Goal: Task Accomplishment & Management: Manage account settings

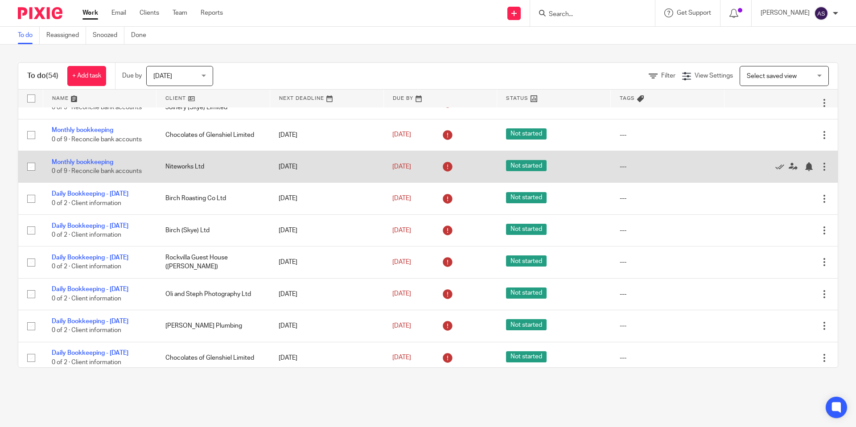
scroll to position [232, 0]
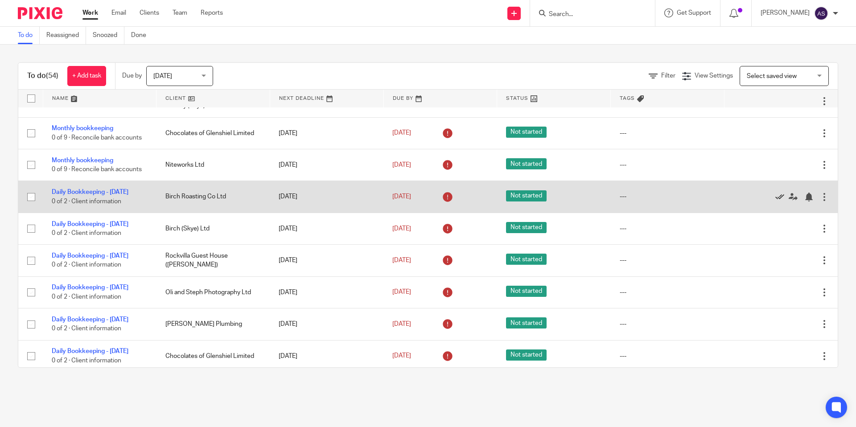
click at [778, 201] on icon at bounding box center [779, 197] width 9 height 9
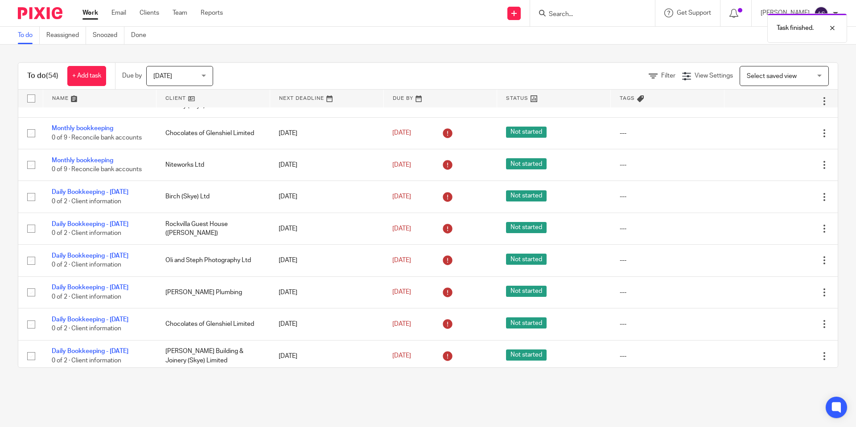
click at [778, 201] on icon at bounding box center [779, 197] width 9 height 9
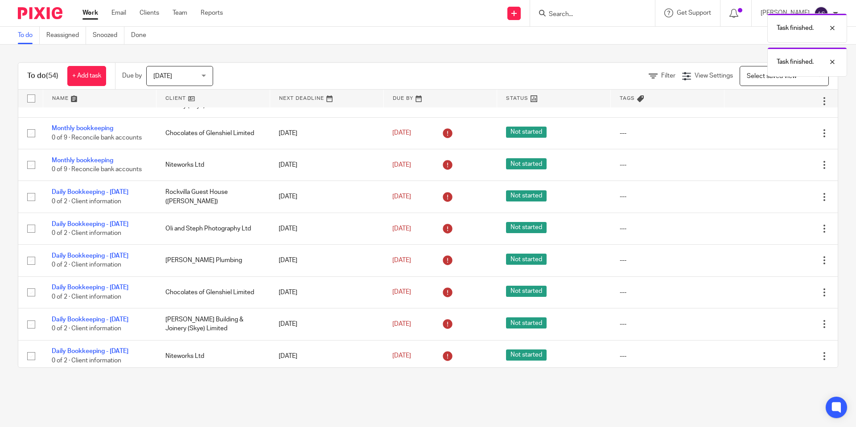
click at [778, 201] on icon at bounding box center [779, 197] width 9 height 9
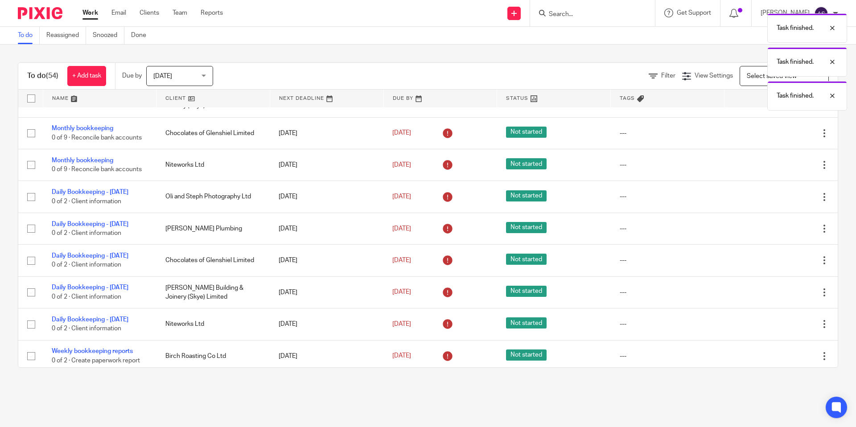
click at [778, 201] on icon at bounding box center [779, 197] width 9 height 9
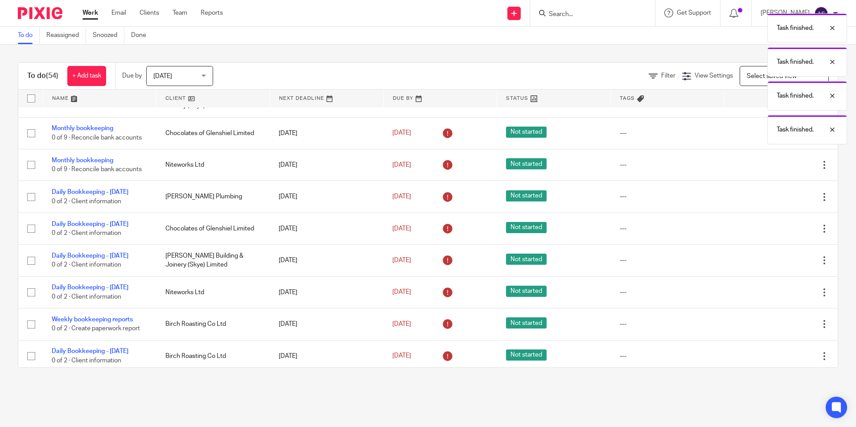
click at [778, 201] on icon at bounding box center [779, 197] width 9 height 9
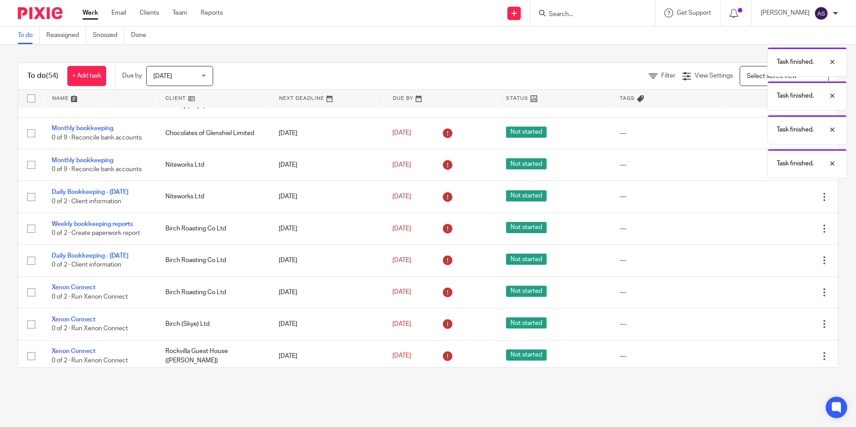
click at [778, 201] on icon at bounding box center [779, 197] width 9 height 9
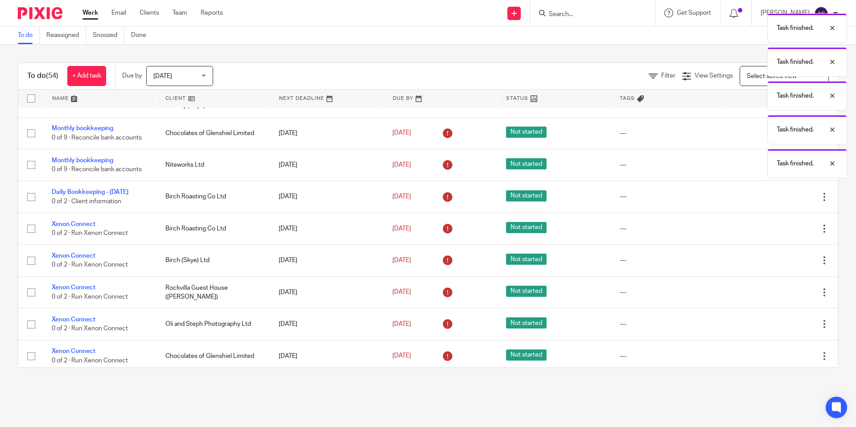
click at [778, 201] on icon at bounding box center [779, 197] width 9 height 9
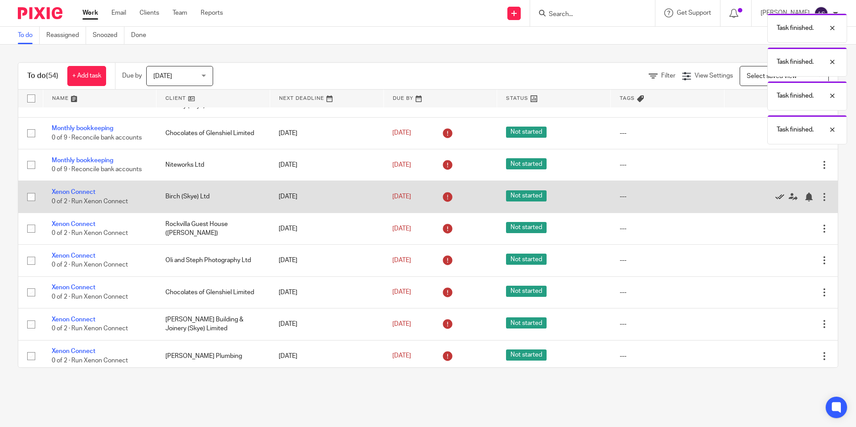
click at [778, 201] on icon at bounding box center [779, 197] width 9 height 9
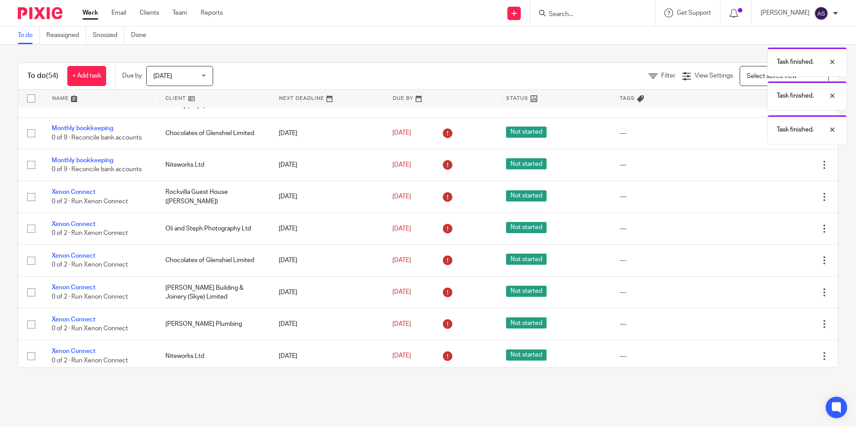
click at [778, 201] on icon at bounding box center [779, 197] width 9 height 9
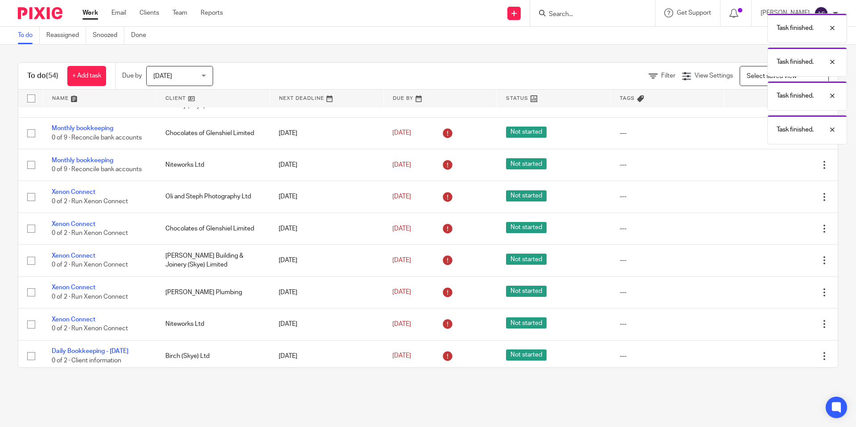
click at [778, 201] on icon at bounding box center [779, 197] width 9 height 9
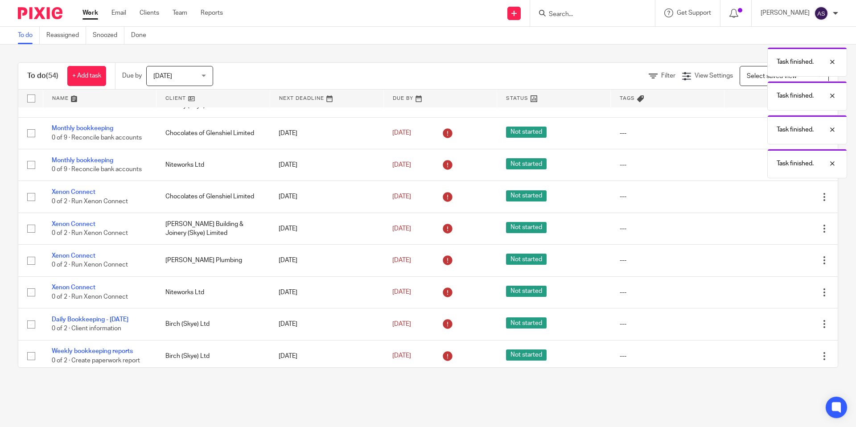
click at [778, 201] on icon at bounding box center [779, 197] width 9 height 9
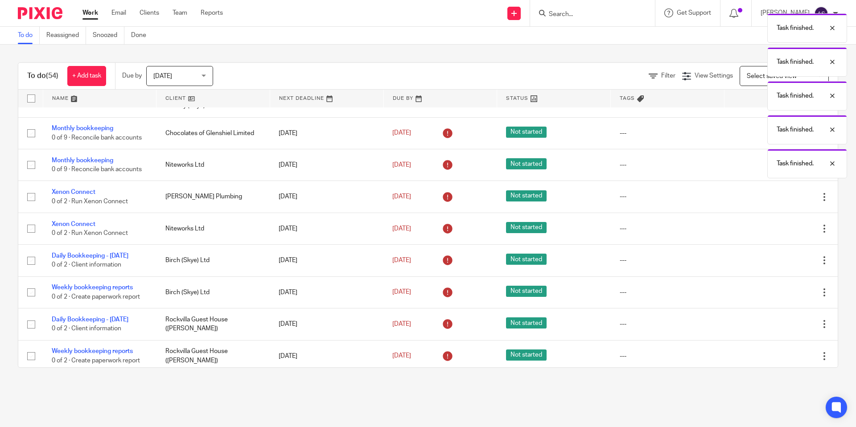
click at [778, 201] on icon at bounding box center [779, 197] width 9 height 9
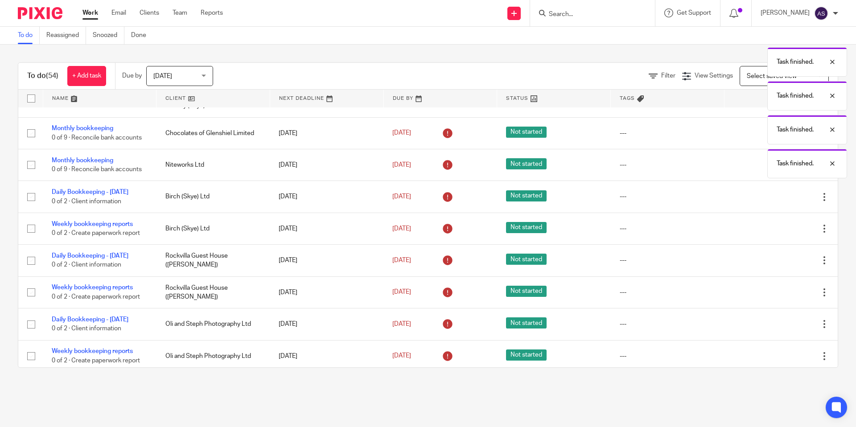
click at [778, 201] on icon at bounding box center [779, 197] width 9 height 9
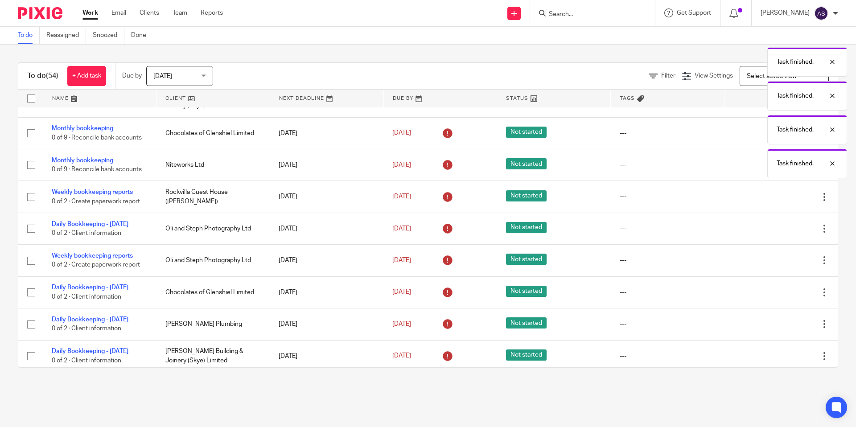
click at [778, 201] on icon at bounding box center [779, 197] width 9 height 9
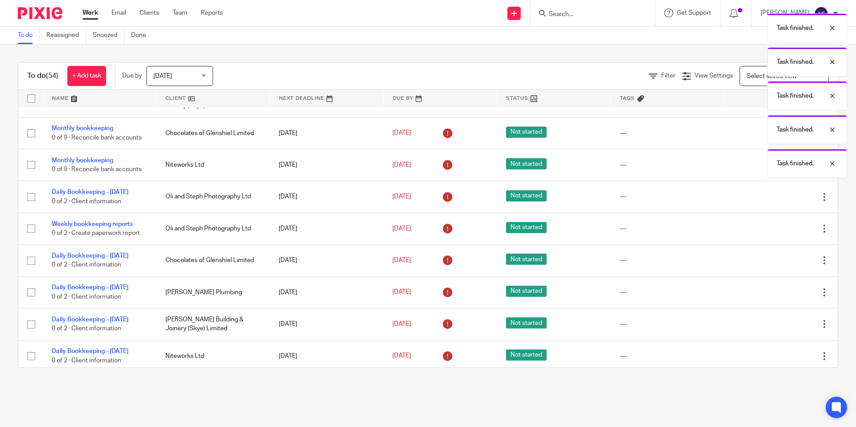
click at [778, 201] on icon at bounding box center [779, 197] width 9 height 9
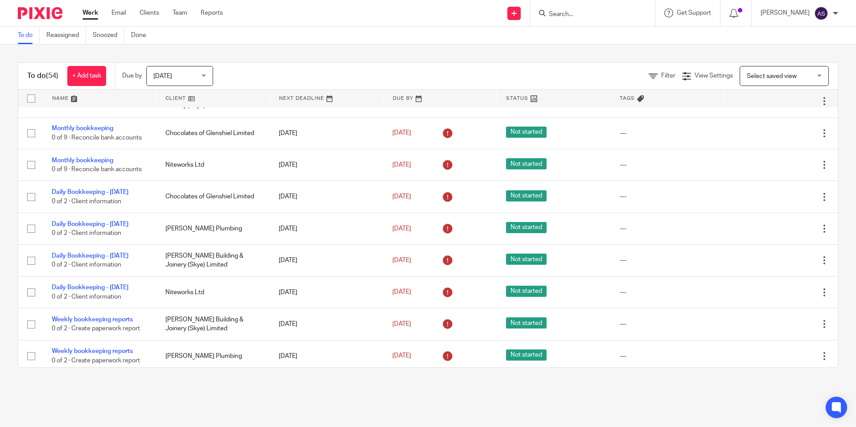
click at [778, 201] on icon at bounding box center [779, 197] width 9 height 9
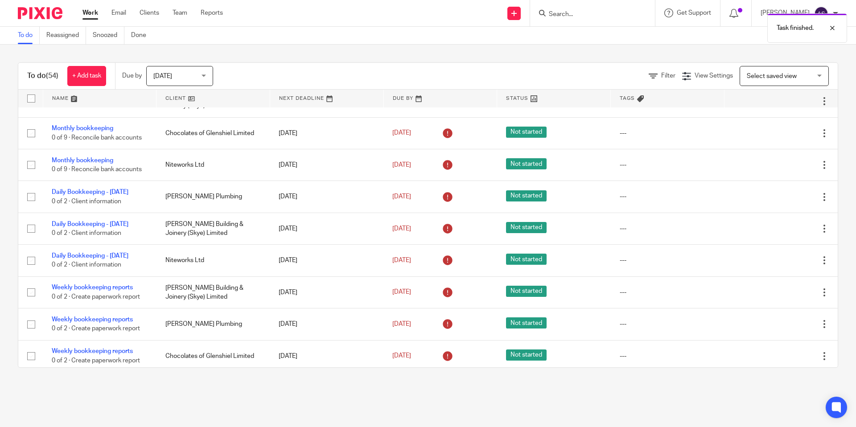
click at [778, 201] on icon at bounding box center [779, 197] width 9 height 9
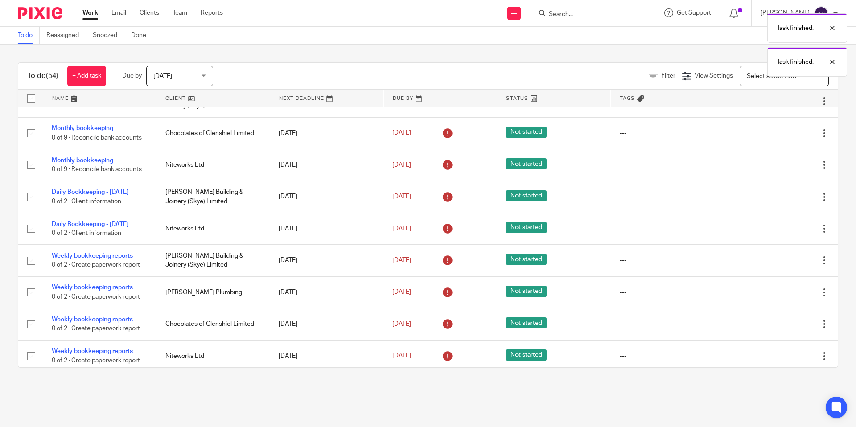
click at [778, 201] on icon at bounding box center [779, 197] width 9 height 9
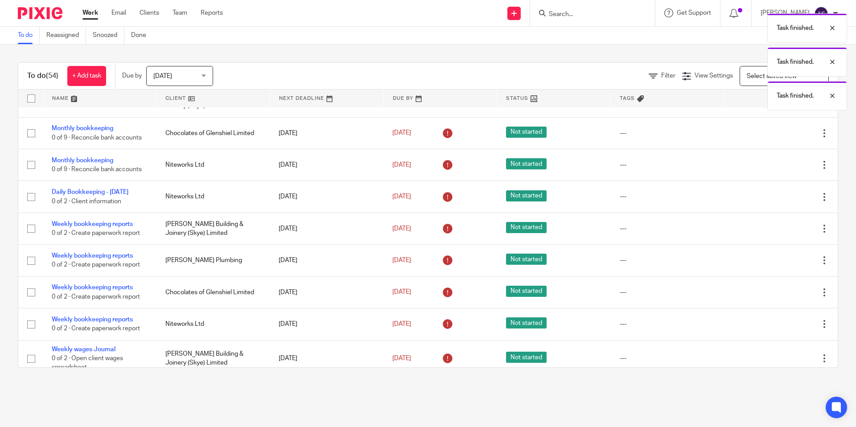
click at [778, 201] on icon at bounding box center [779, 197] width 9 height 9
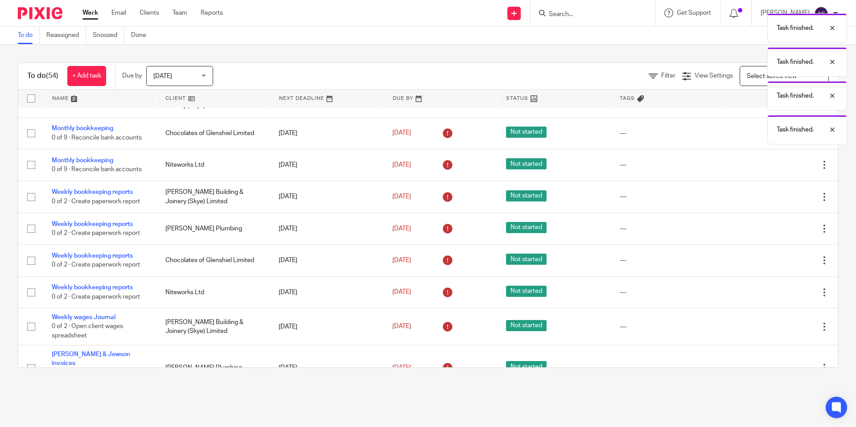
click at [778, 201] on icon at bounding box center [779, 197] width 9 height 9
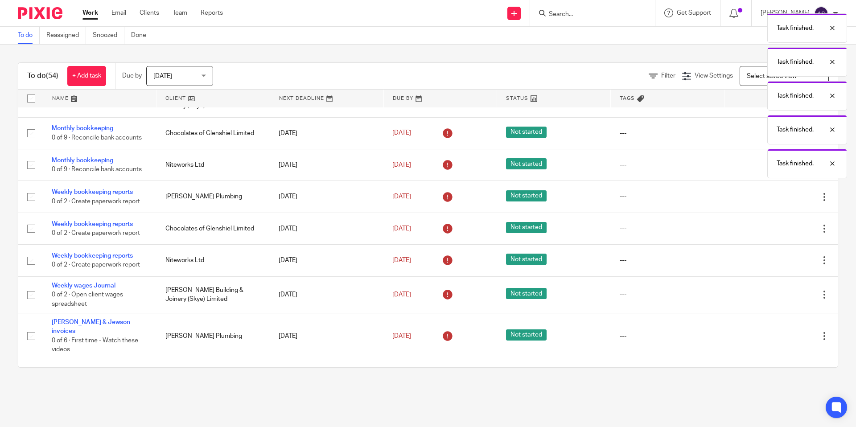
click at [778, 201] on icon at bounding box center [779, 197] width 9 height 9
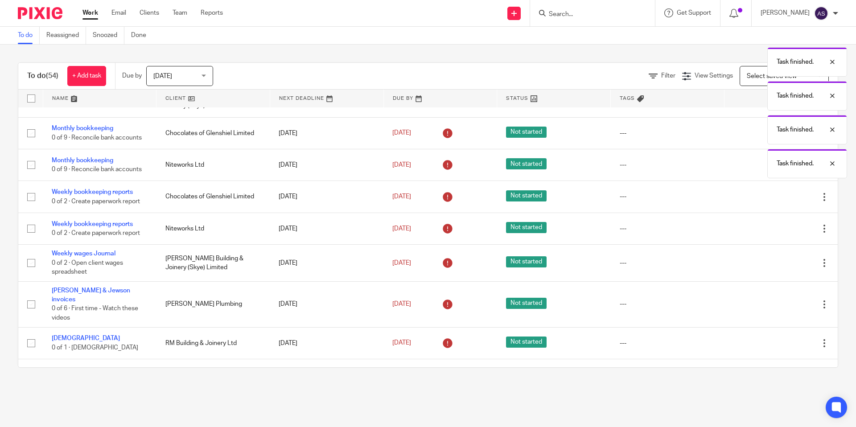
click at [778, 201] on body "Work Email Clients Team Reports Work Email Clients Team Reports Settings Send n…" at bounding box center [428, 213] width 856 height 427
click at [778, 201] on icon at bounding box center [779, 197] width 9 height 9
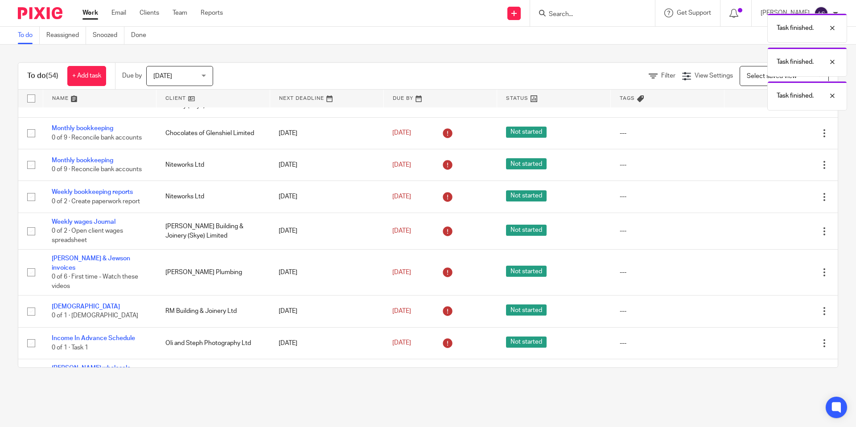
click at [778, 201] on icon at bounding box center [779, 197] width 9 height 9
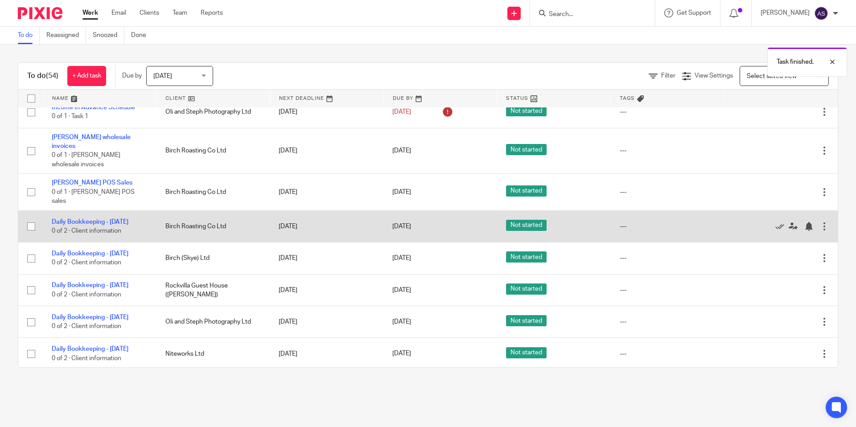
scroll to position [489, 0]
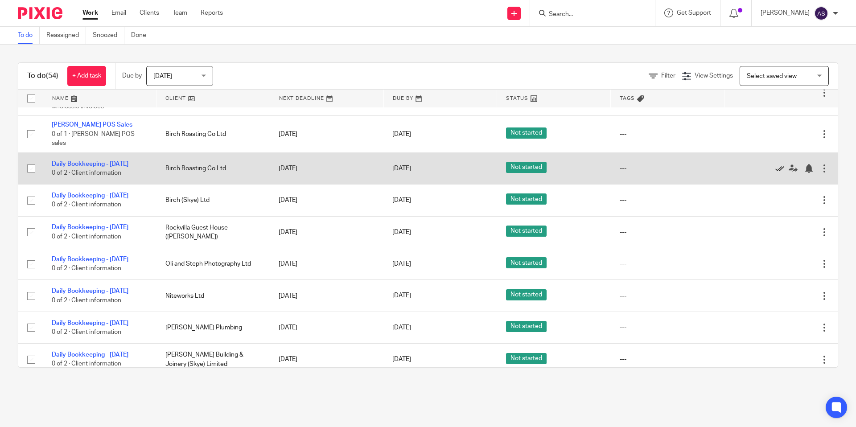
click at [778, 164] on icon at bounding box center [779, 168] width 9 height 9
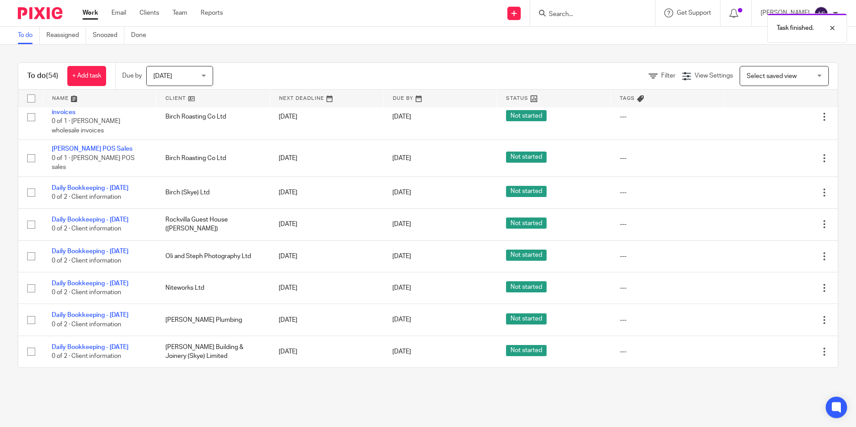
scroll to position [457, 0]
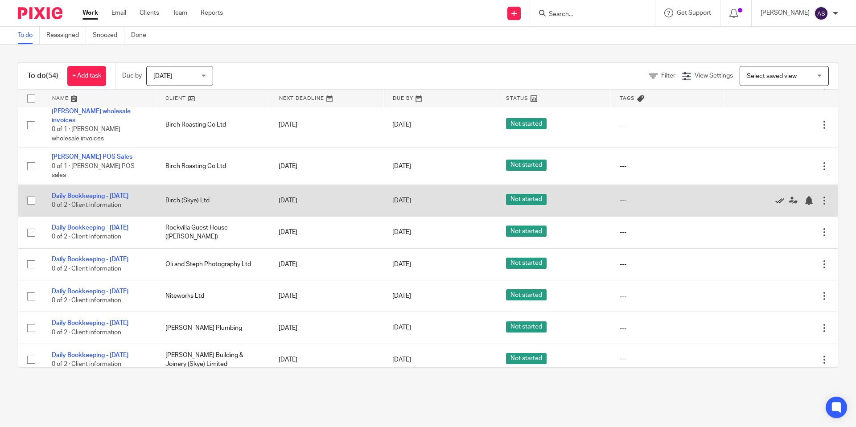
click at [779, 196] on icon at bounding box center [779, 200] width 9 height 9
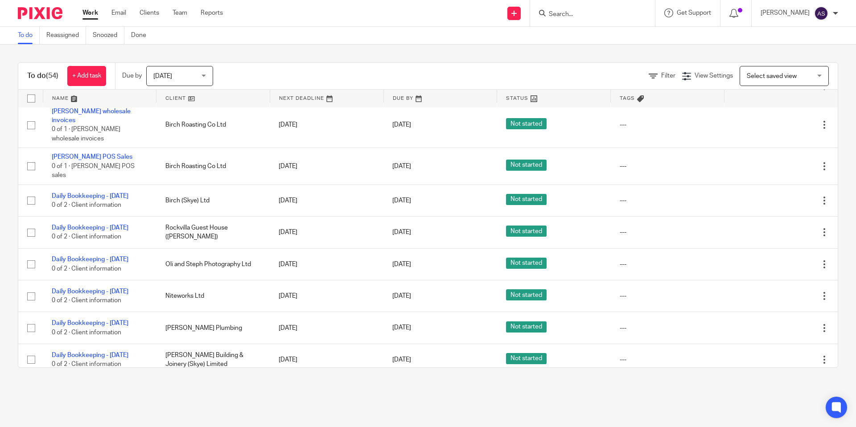
scroll to position [424, 0]
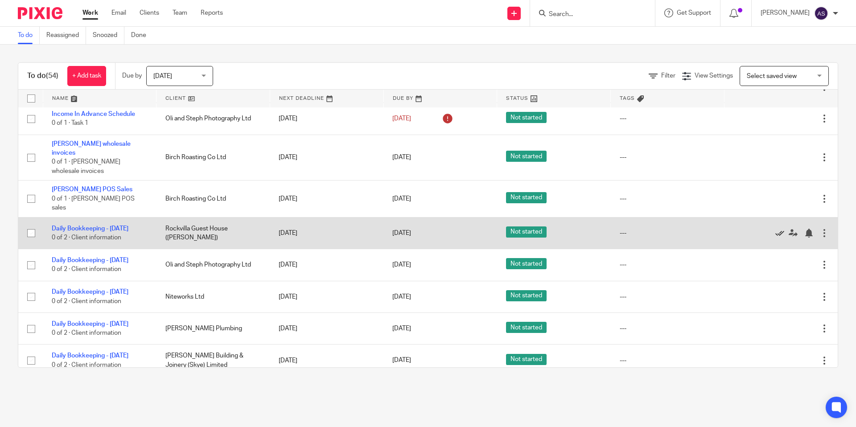
click at [778, 229] on icon at bounding box center [779, 233] width 9 height 9
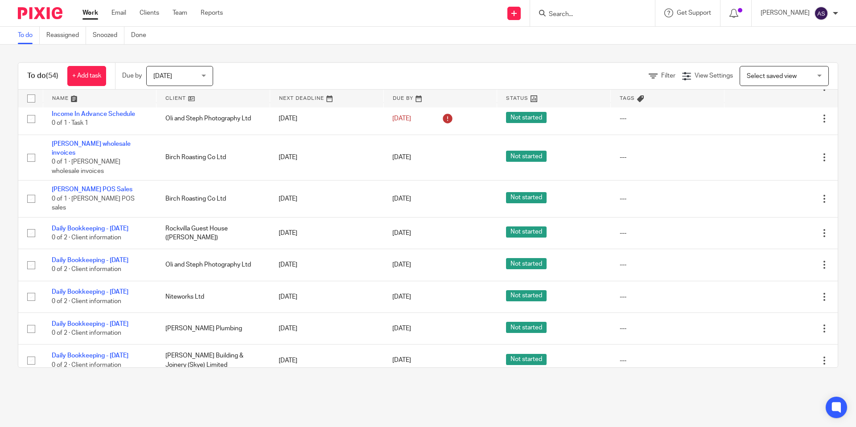
scroll to position [392, 0]
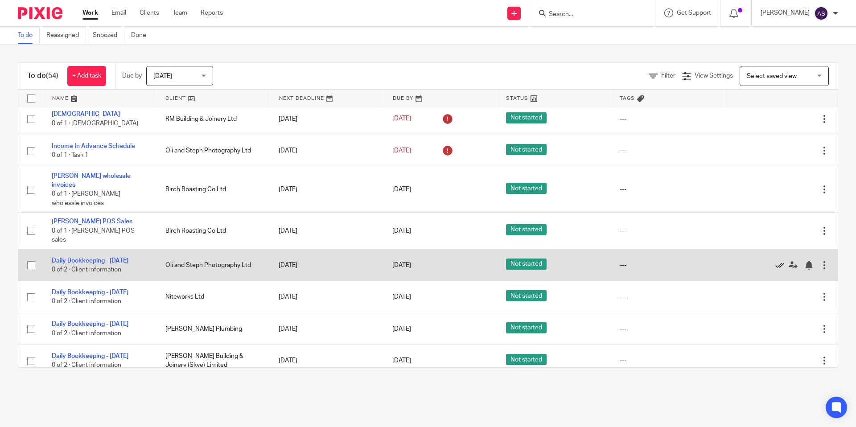
click at [777, 261] on icon at bounding box center [779, 265] width 9 height 9
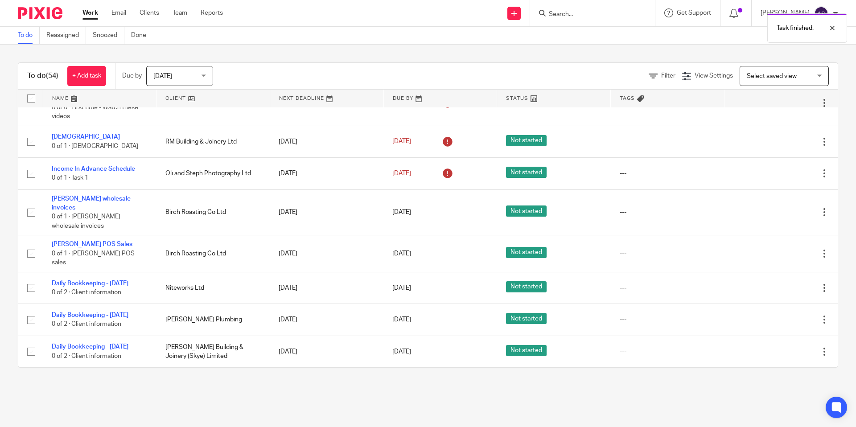
scroll to position [360, 0]
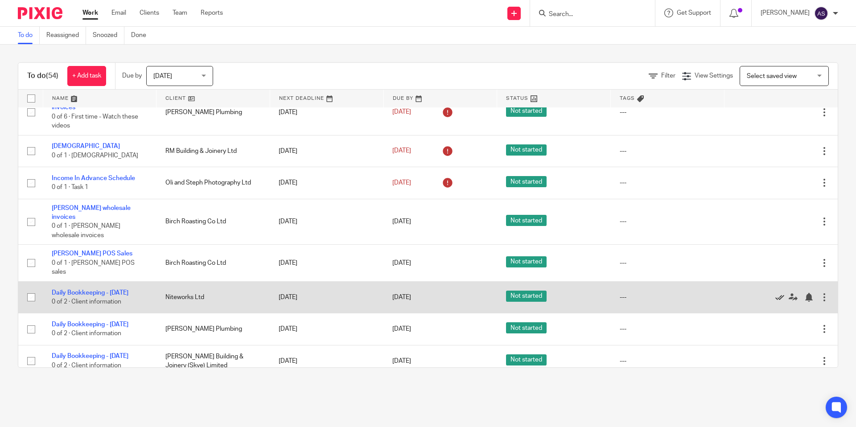
click at [780, 293] on icon at bounding box center [779, 297] width 9 height 9
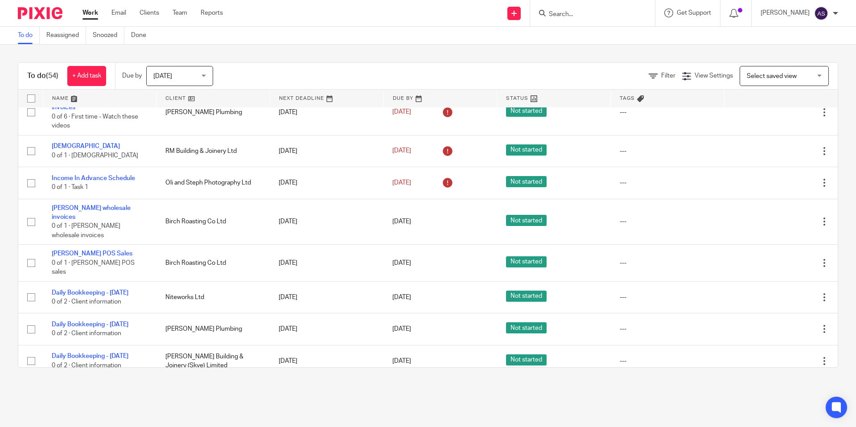
scroll to position [328, 0]
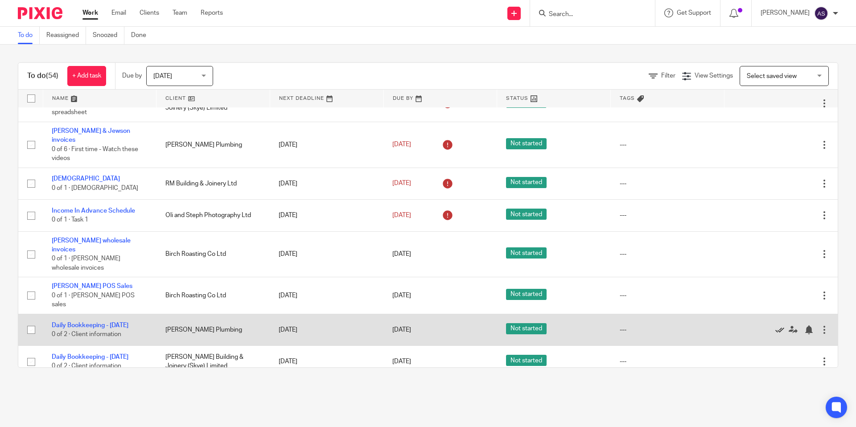
click at [777, 325] on icon at bounding box center [779, 329] width 9 height 9
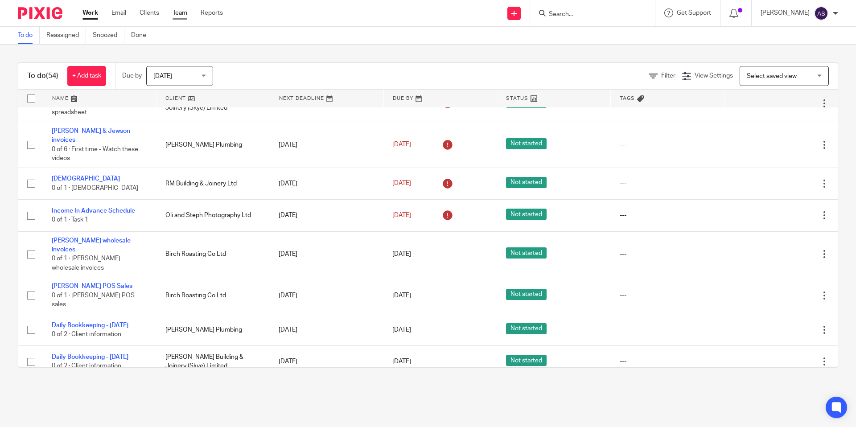
scroll to position [295, 0]
